Goal: Information Seeking & Learning: Learn about a topic

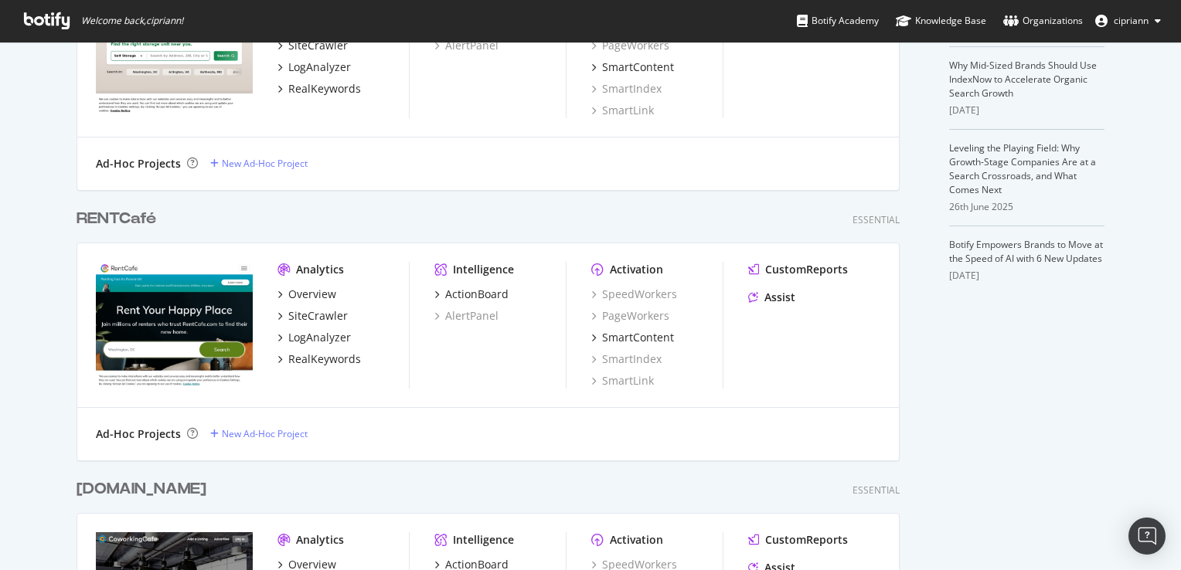
scroll to position [541, 0]
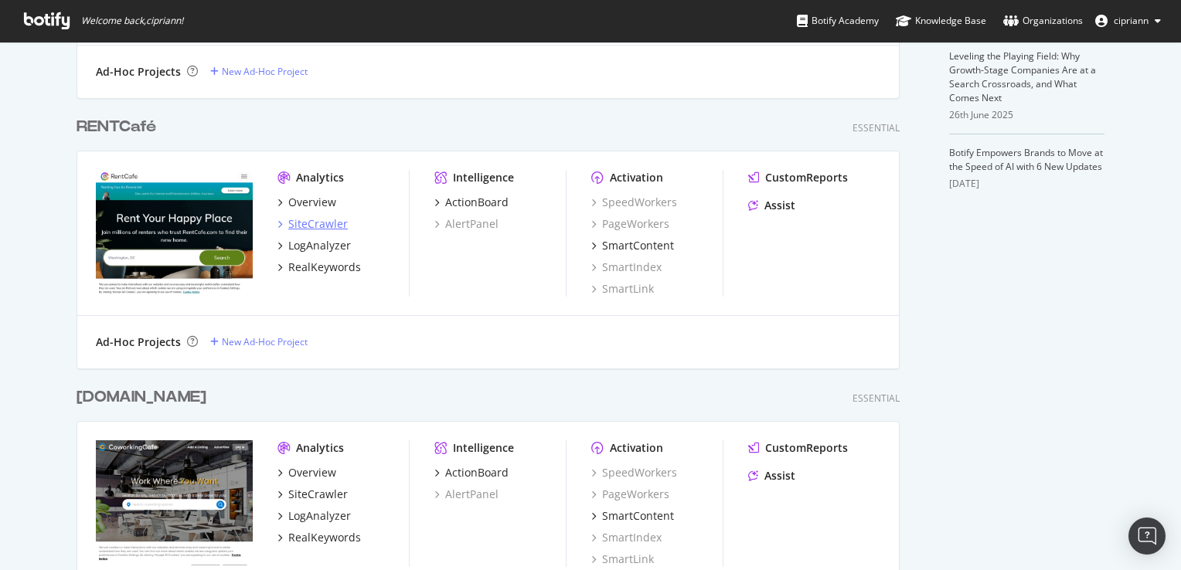
click at [310, 226] on div "SiteCrawler" at bounding box center [317, 223] width 59 height 15
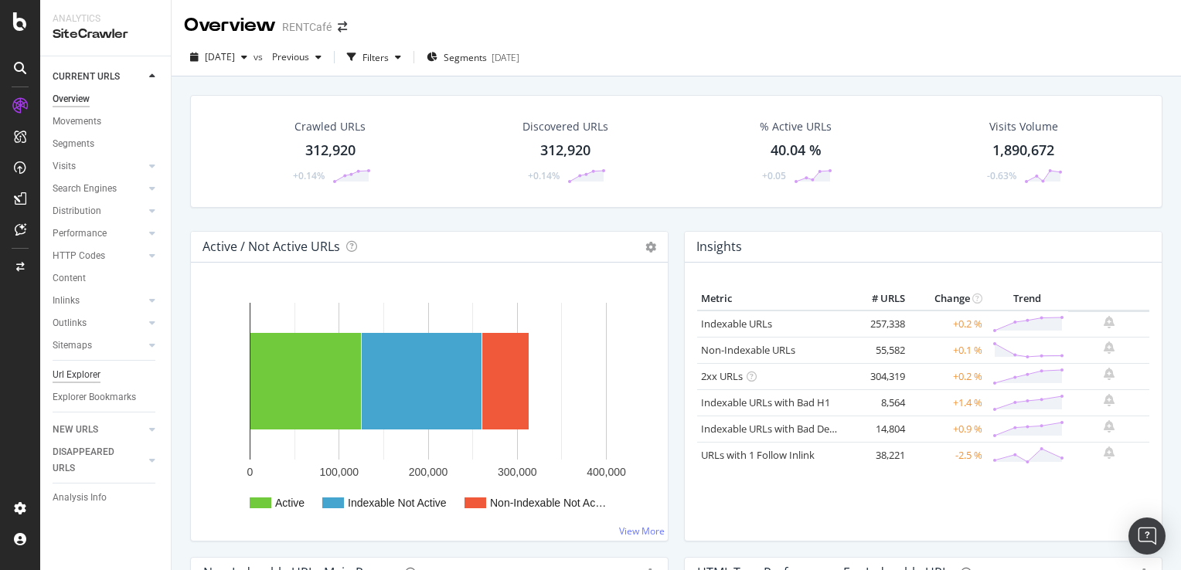
click at [71, 373] on div "Url Explorer" at bounding box center [77, 375] width 48 height 16
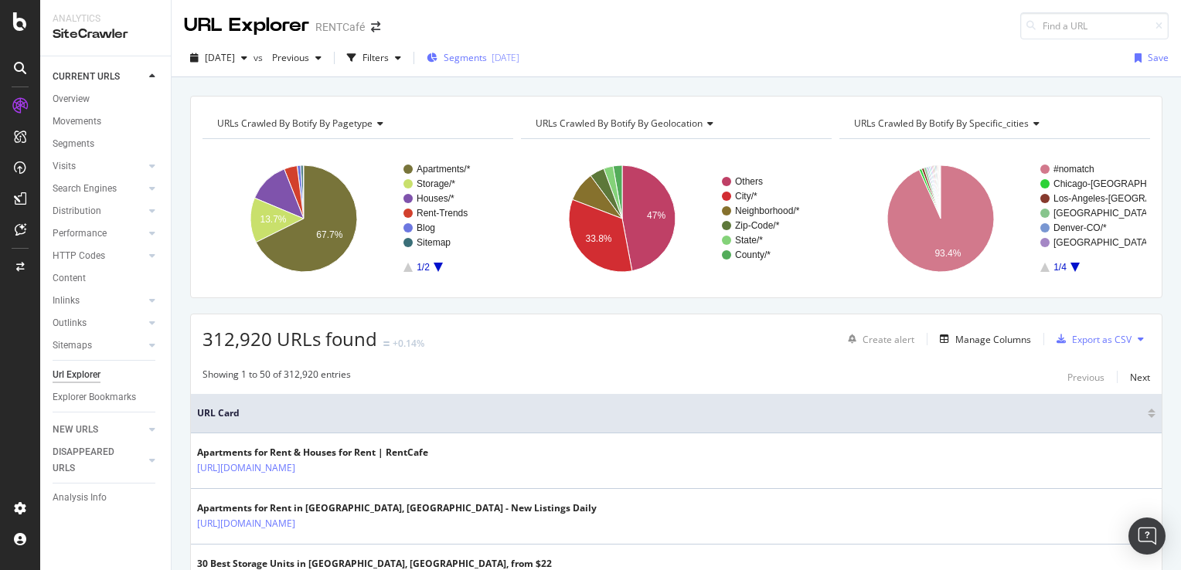
click at [483, 56] on span "Segments" at bounding box center [464, 57] width 43 height 13
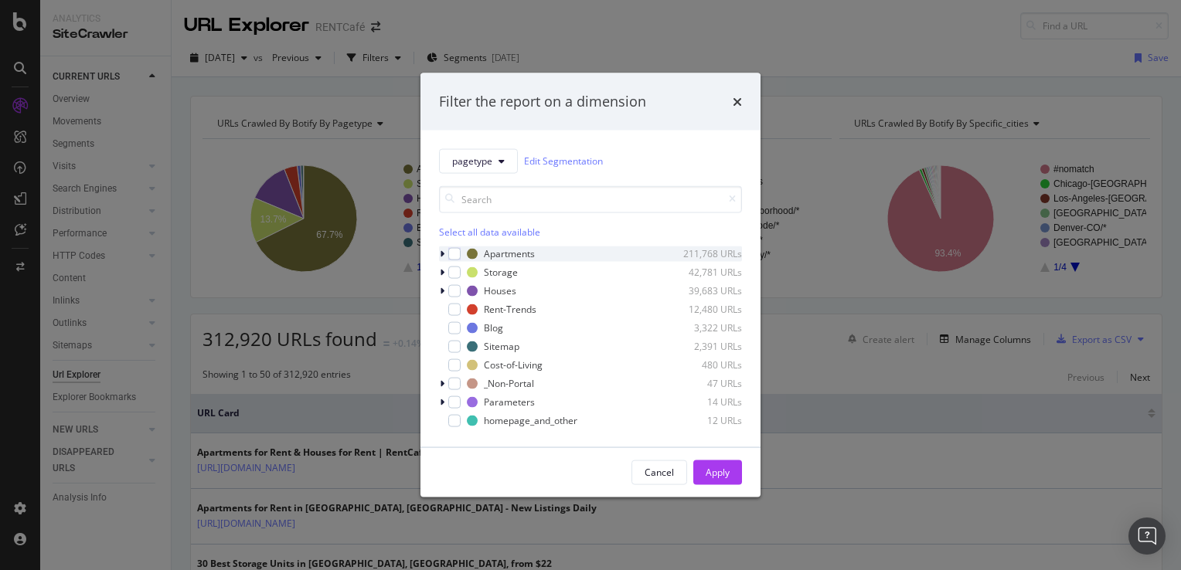
click at [442, 255] on icon "modal" at bounding box center [442, 253] width 5 height 9
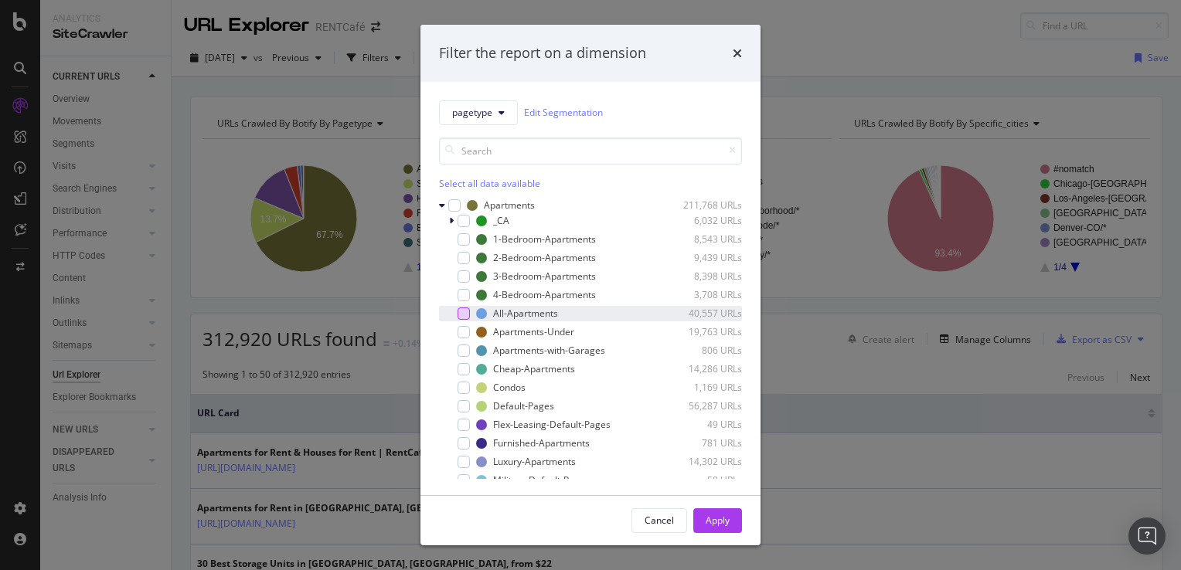
click at [463, 311] on div "modal" at bounding box center [463, 313] width 12 height 12
click at [729, 529] on button "Apply" at bounding box center [717, 520] width 49 height 25
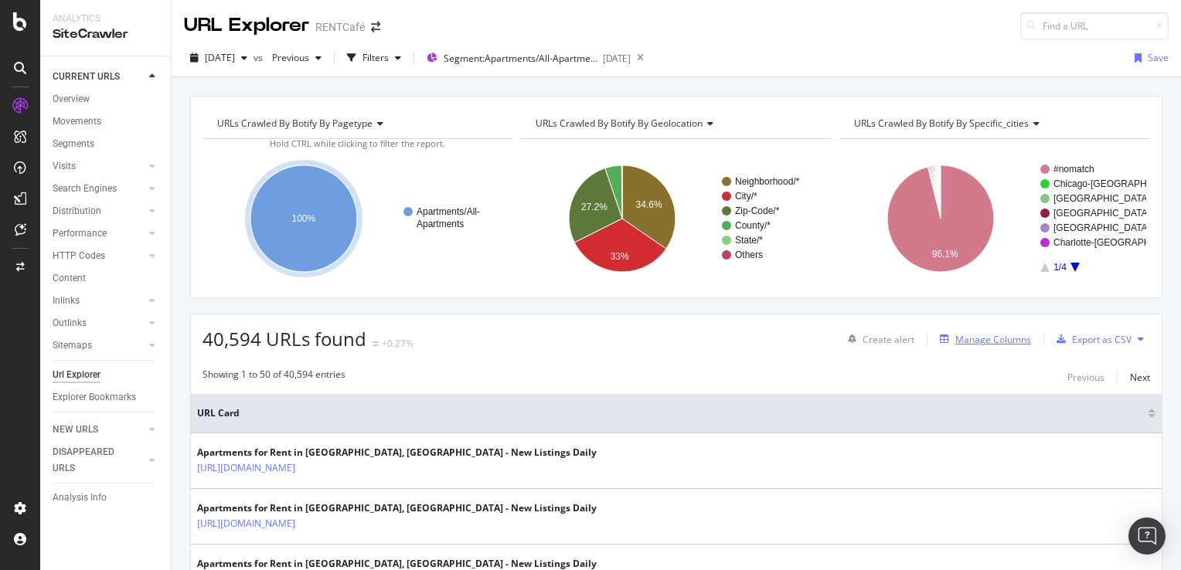
click at [982, 345] on div "Manage Columns" at bounding box center [993, 339] width 76 height 13
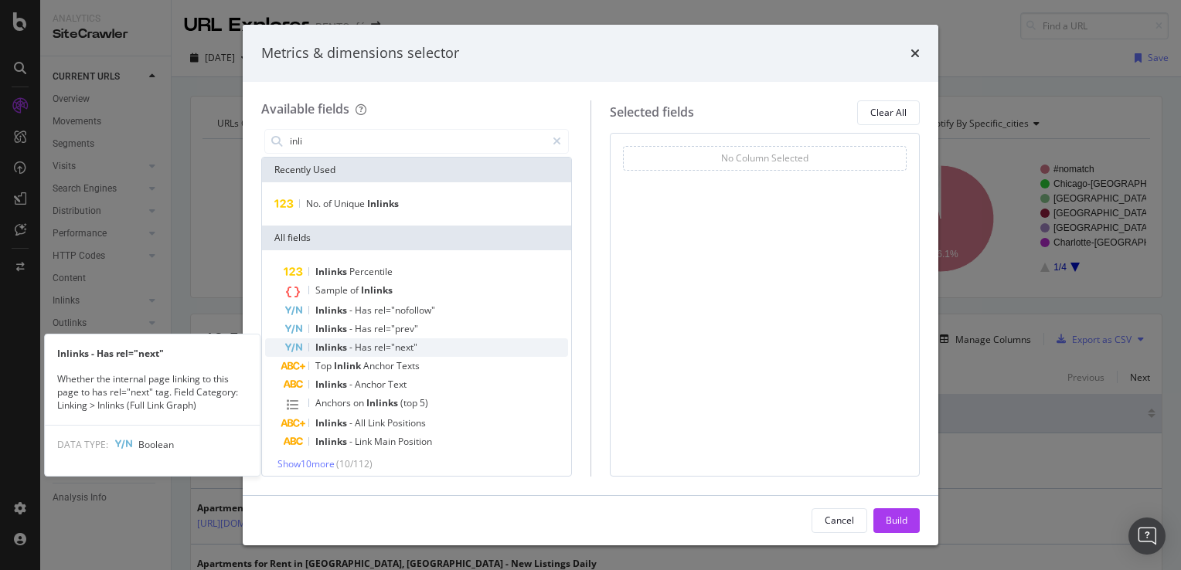
scroll to position [5, 0]
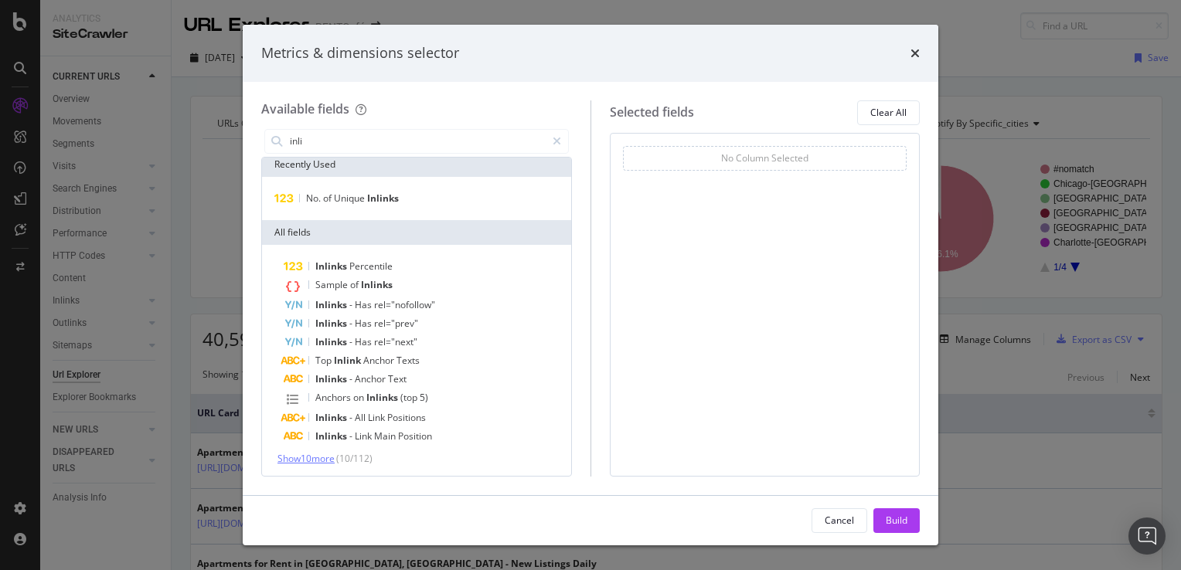
type input "inli"
click at [327, 456] on span "Show 10 more" at bounding box center [305, 458] width 57 height 13
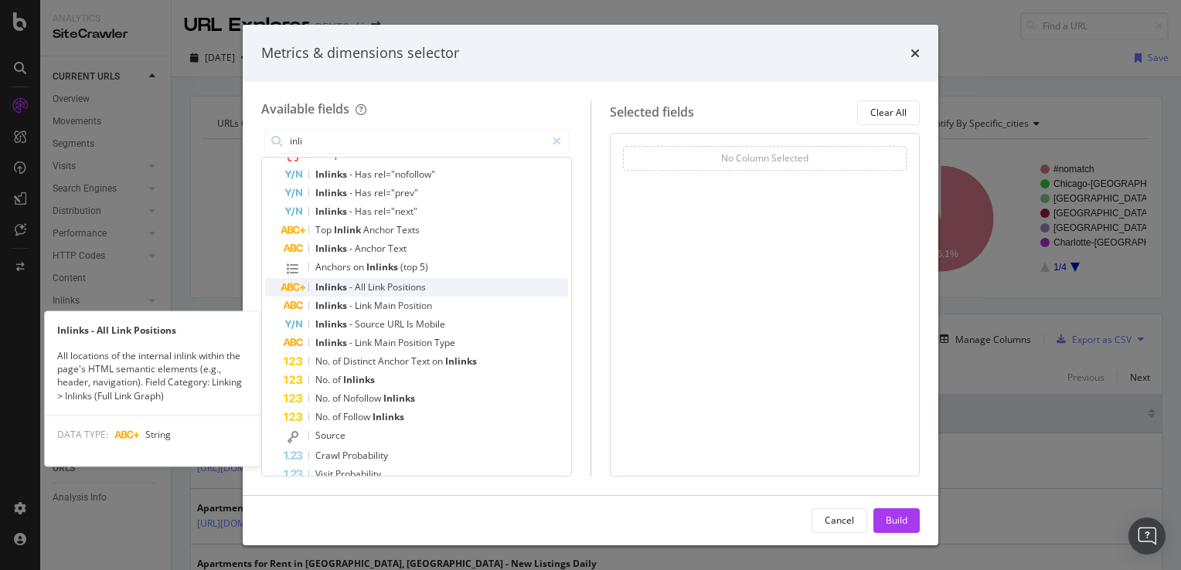
scroll to position [160, 0]
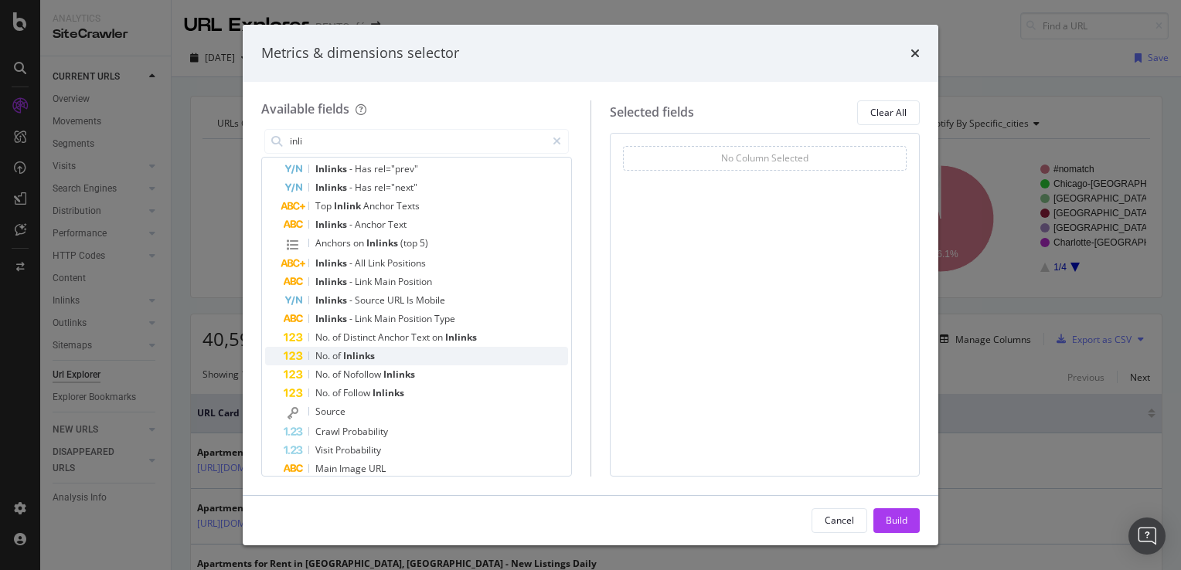
click at [377, 352] on div "No. of Inlinks" at bounding box center [426, 356] width 284 height 19
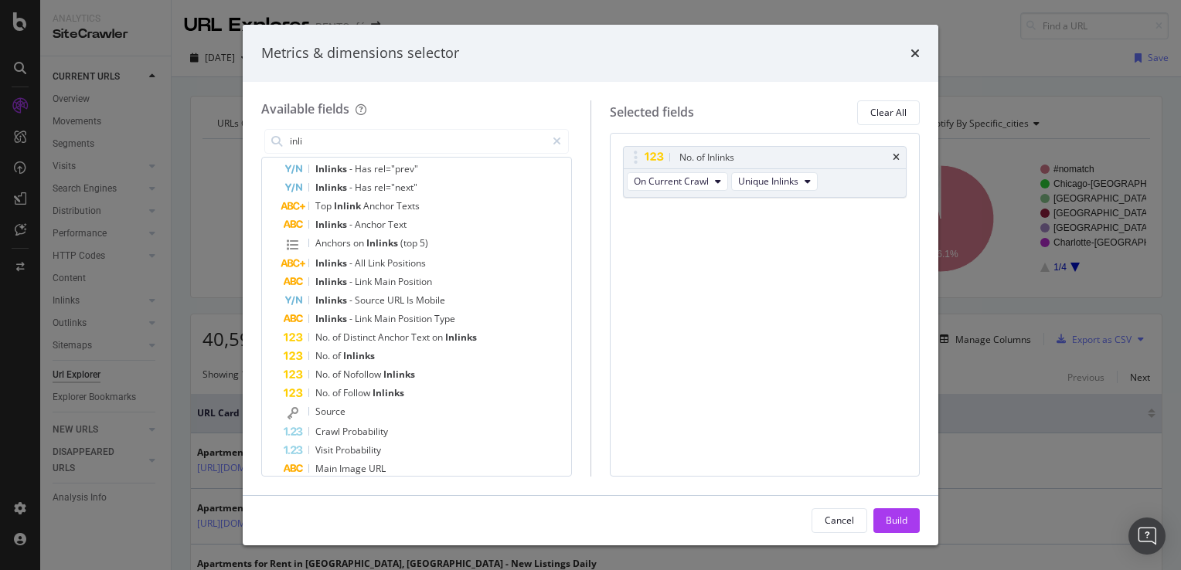
click at [896, 519] on div "Build" at bounding box center [896, 520] width 22 height 13
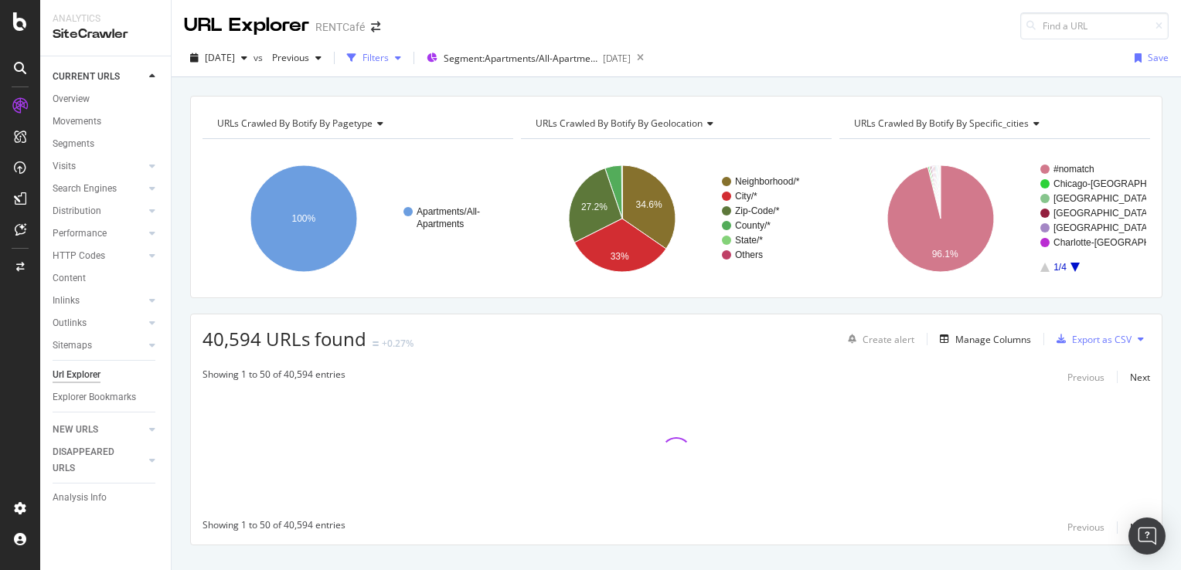
click at [407, 59] on div "button" at bounding box center [398, 57] width 19 height 9
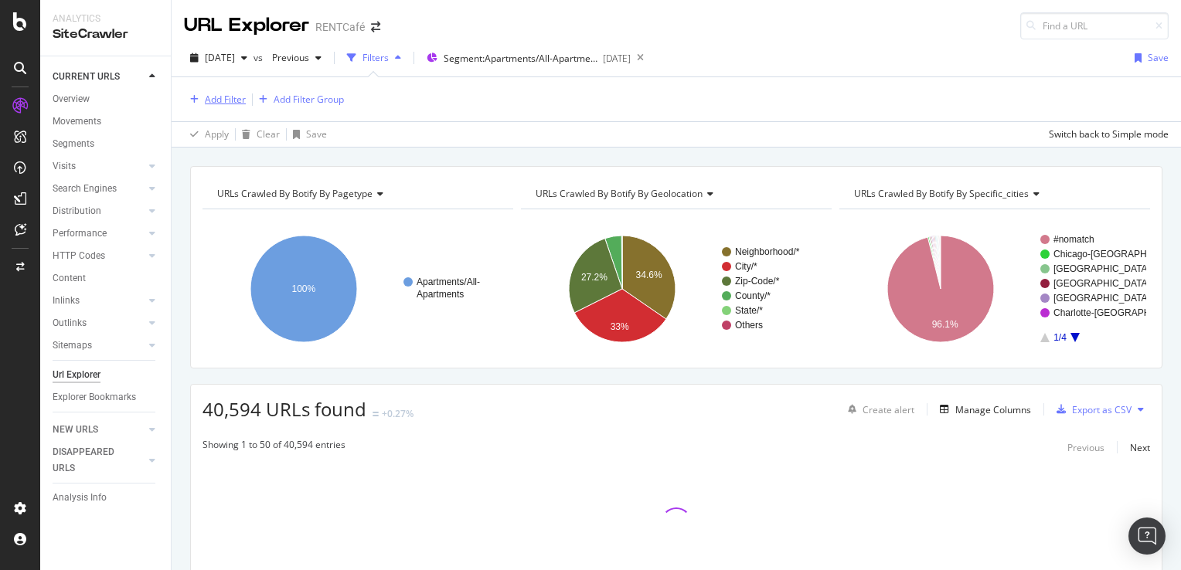
click at [219, 100] on div "Add Filter" at bounding box center [225, 99] width 41 height 13
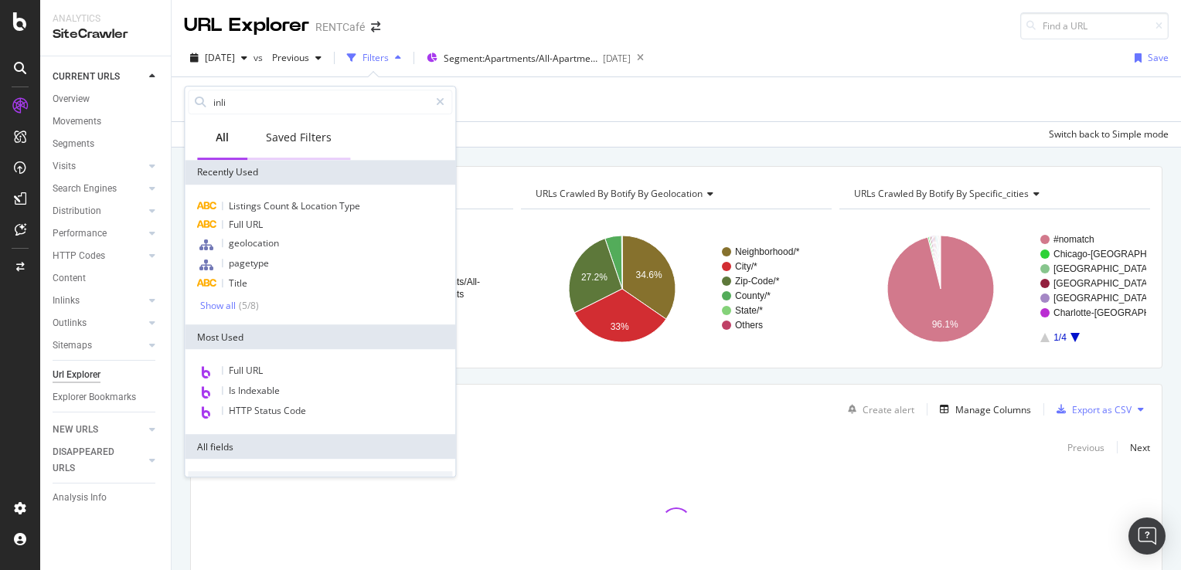
type input "inlin"
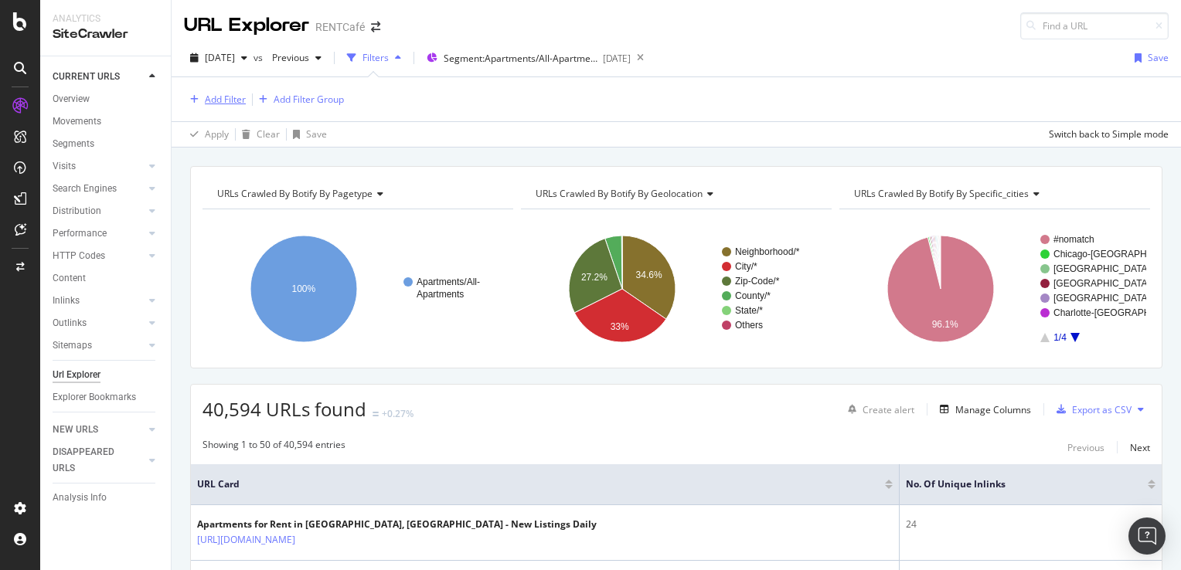
click at [231, 97] on div "Add Filter" at bounding box center [225, 99] width 41 height 13
click at [226, 102] on div "Add Filter" at bounding box center [225, 99] width 41 height 13
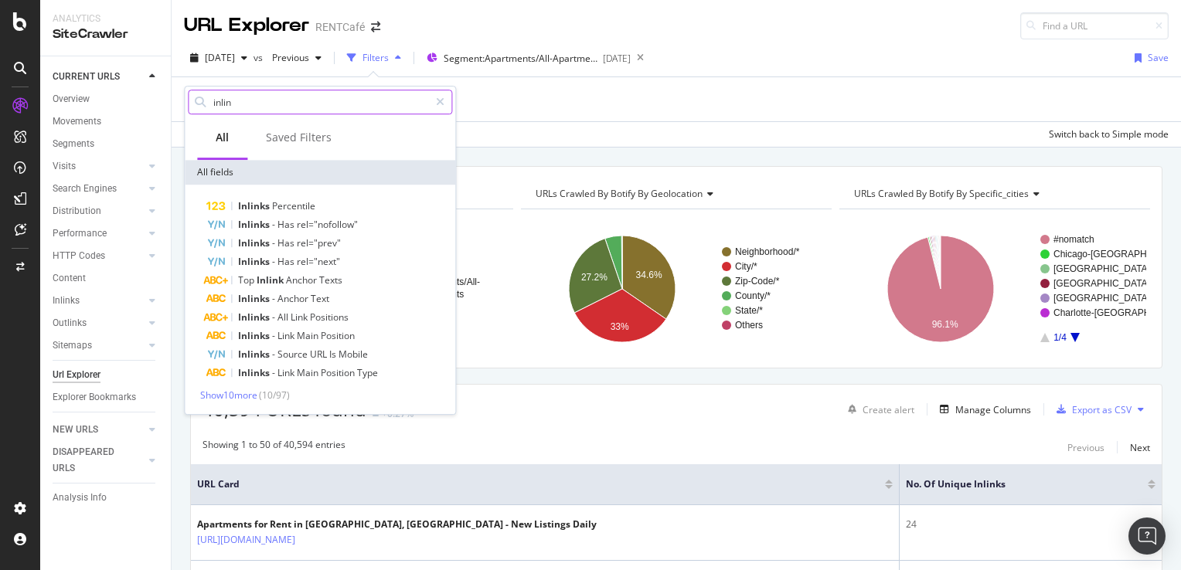
click at [261, 100] on input "inlin" at bounding box center [320, 101] width 217 height 23
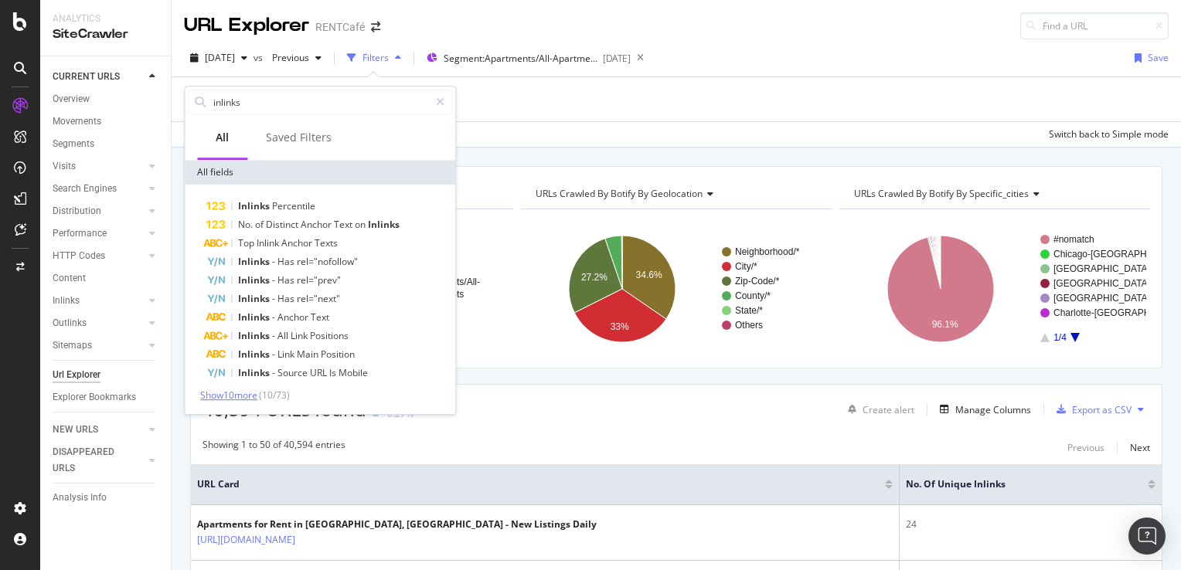
type input "inlinks"
click at [245, 392] on span "Show 10 more" at bounding box center [228, 395] width 57 height 13
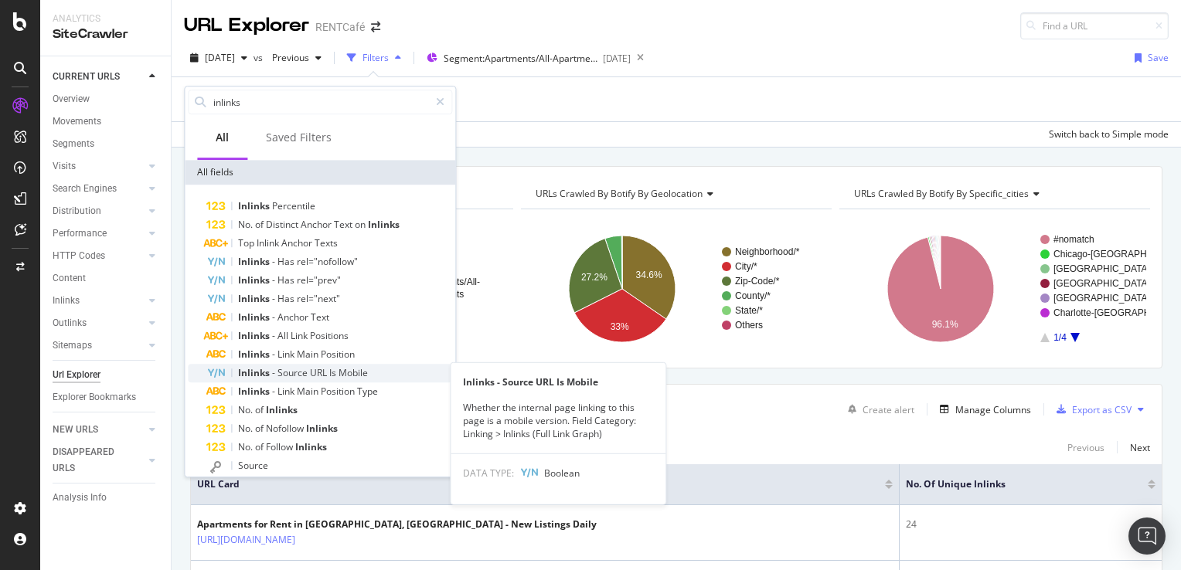
scroll to position [77, 0]
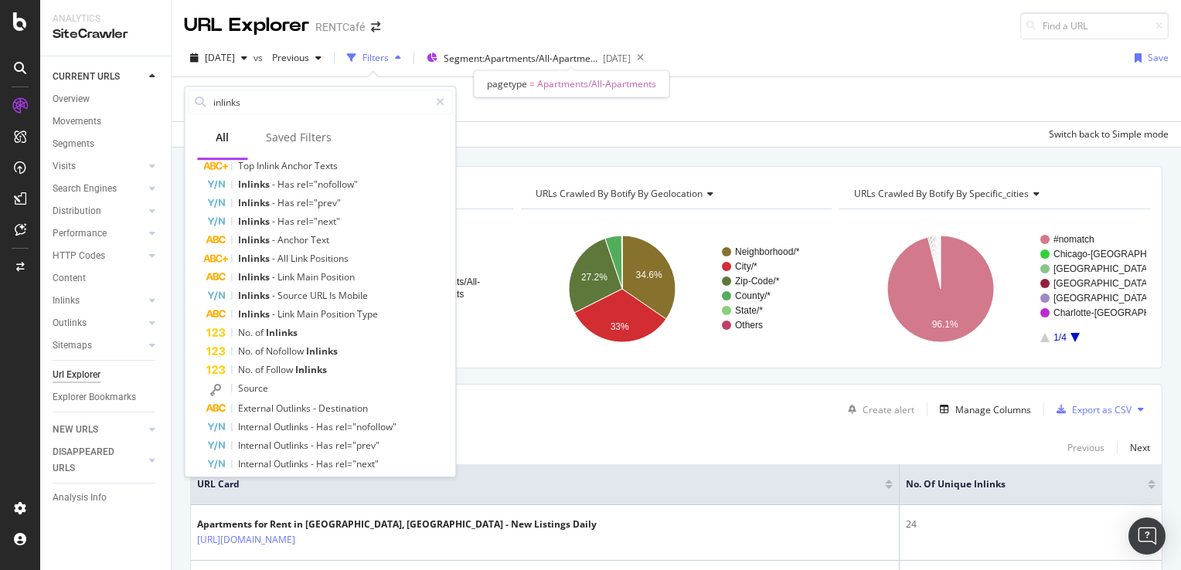
click at [772, 36] on div "URL Explorer RENTCafé" at bounding box center [676, 19] width 1009 height 39
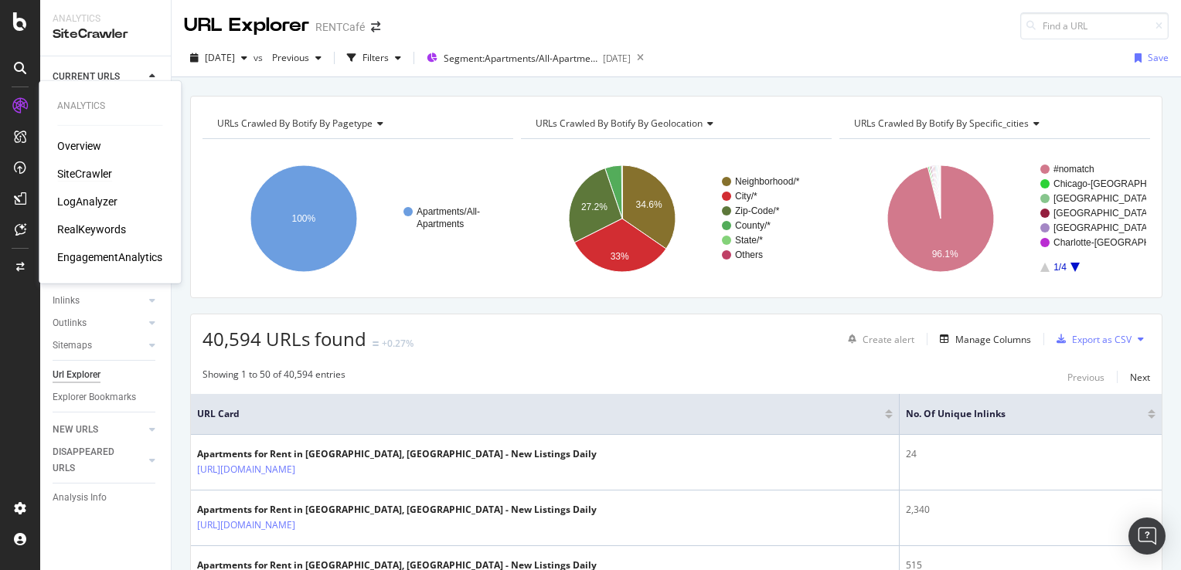
click at [94, 199] on div "LogAnalyzer" at bounding box center [87, 201] width 60 height 15
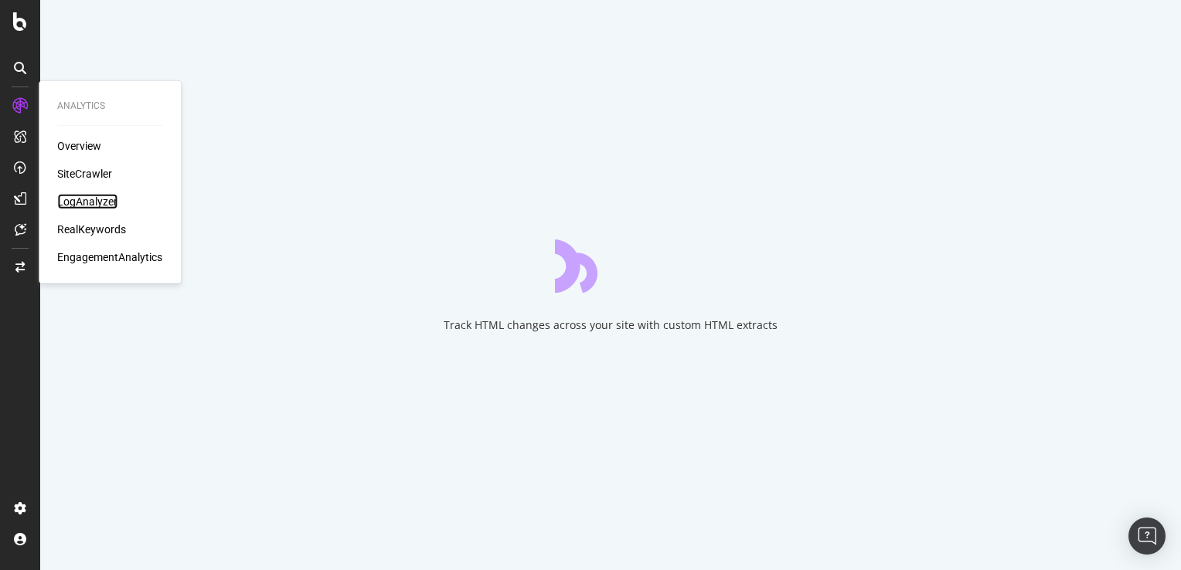
click at [83, 202] on div "LogAnalyzer" at bounding box center [87, 201] width 60 height 15
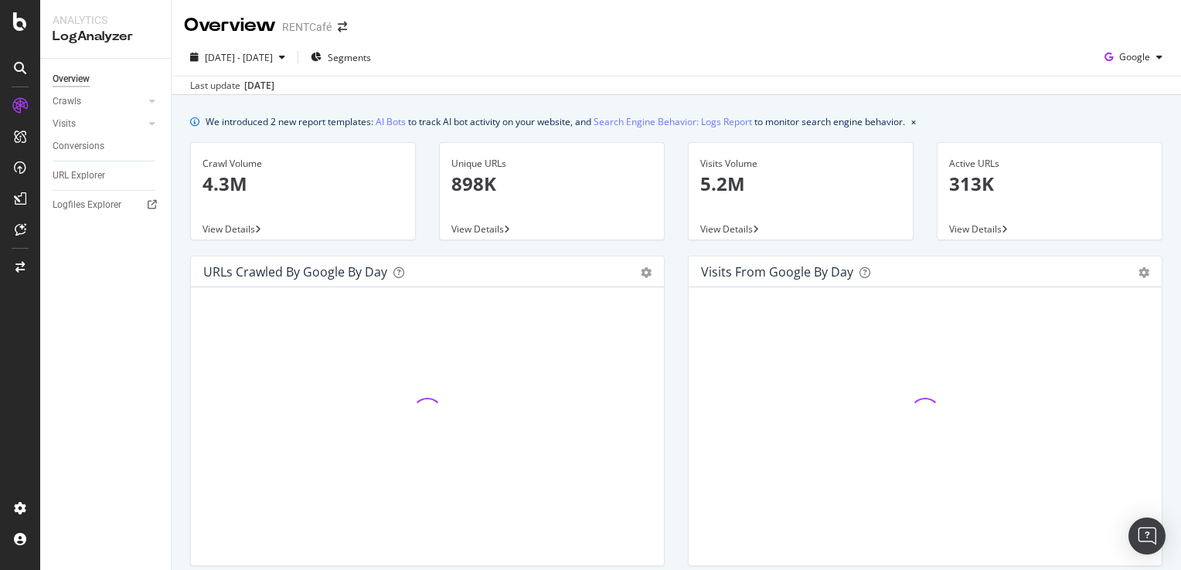
click at [965, 43] on div "2025 Jul. 26th - Aug. 24th Segments Google Last update Aug. 25, 2025" at bounding box center [676, 67] width 1009 height 56
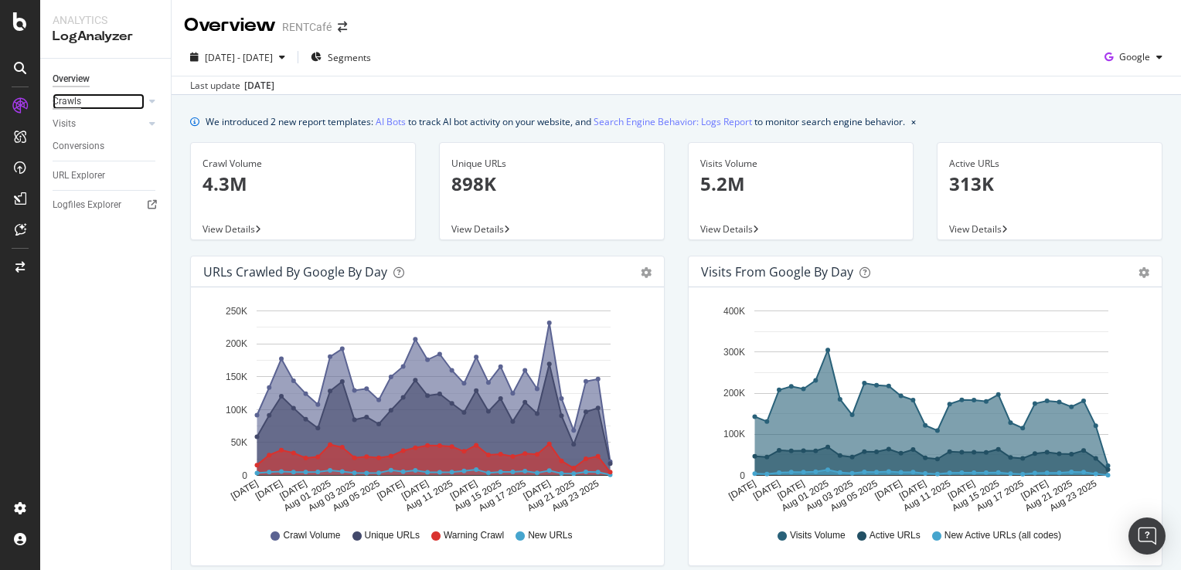
click at [79, 104] on div "Crawls" at bounding box center [67, 101] width 29 height 16
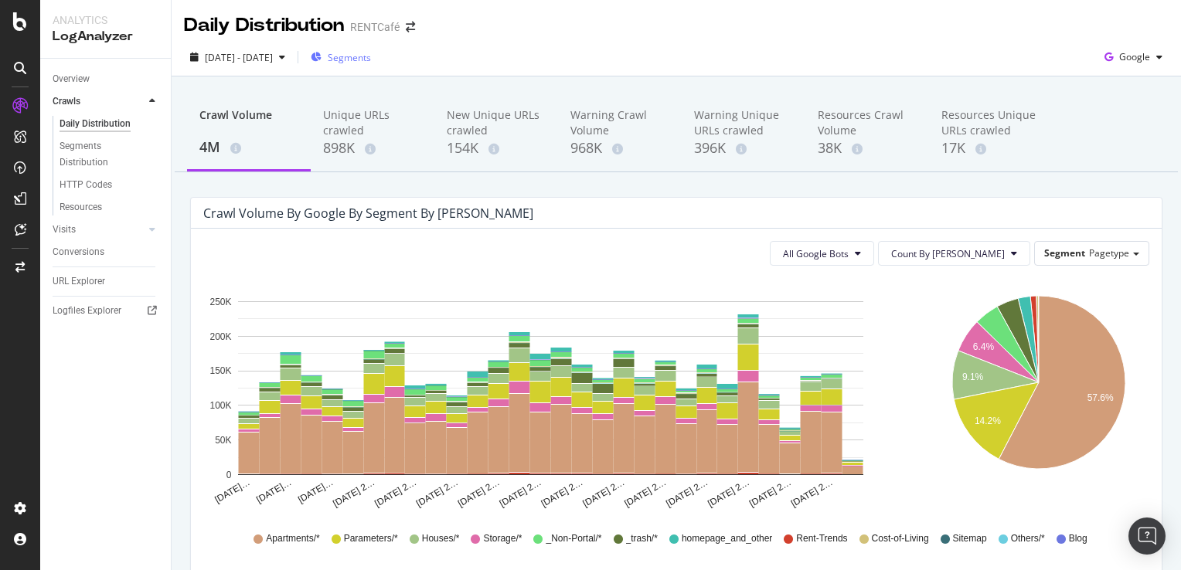
click at [371, 57] on span "Segments" at bounding box center [349, 57] width 43 height 13
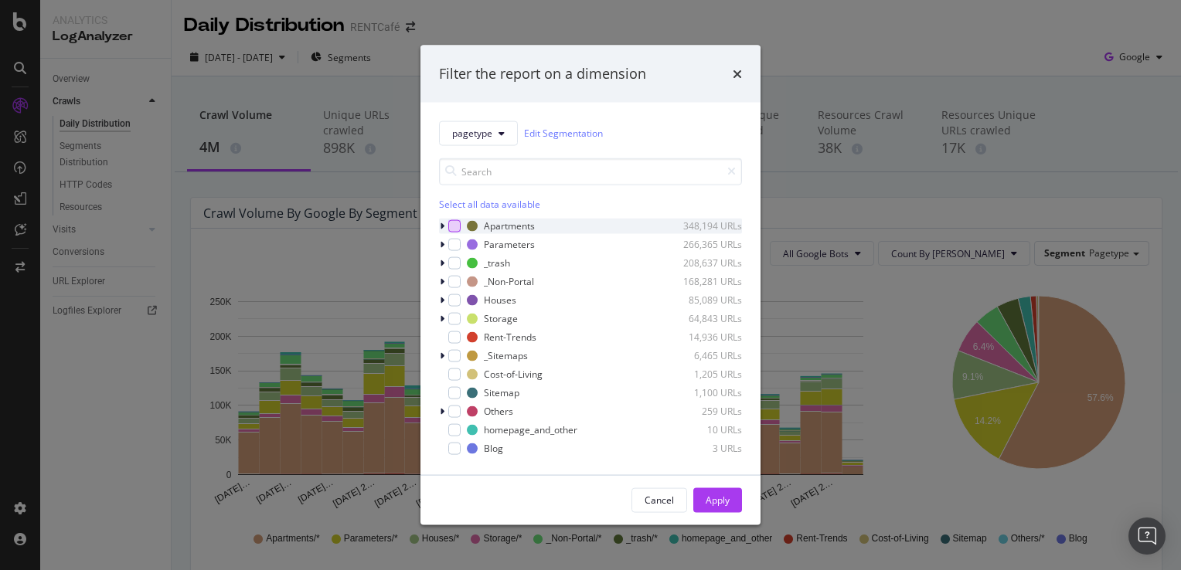
click at [450, 224] on div "modal" at bounding box center [454, 225] width 12 height 12
click at [717, 498] on div "Apply" at bounding box center [717, 500] width 24 height 13
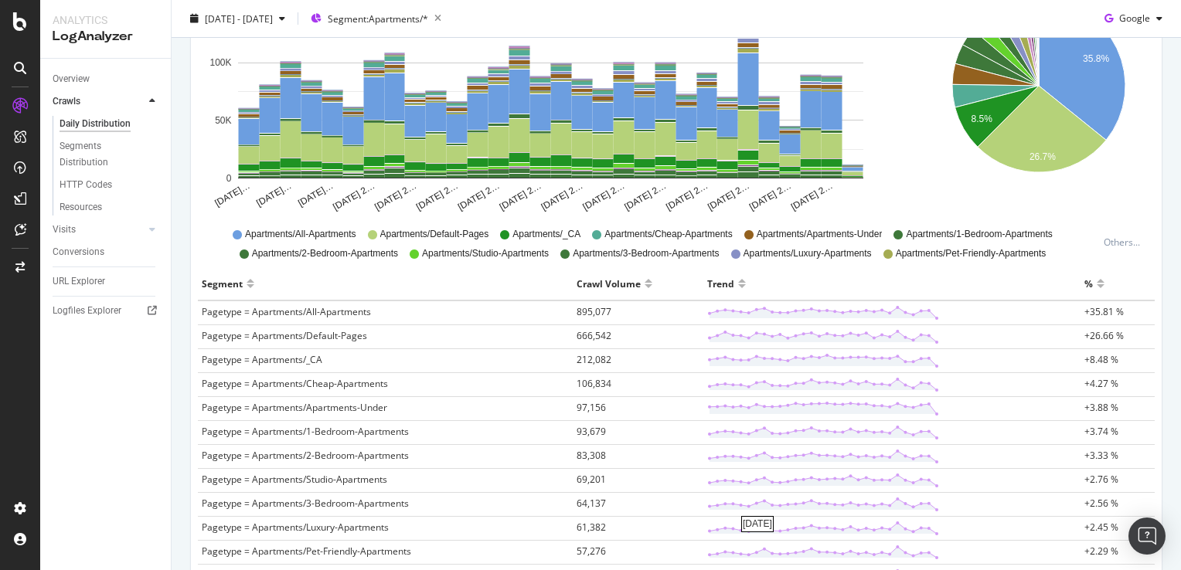
scroll to position [309, 0]
